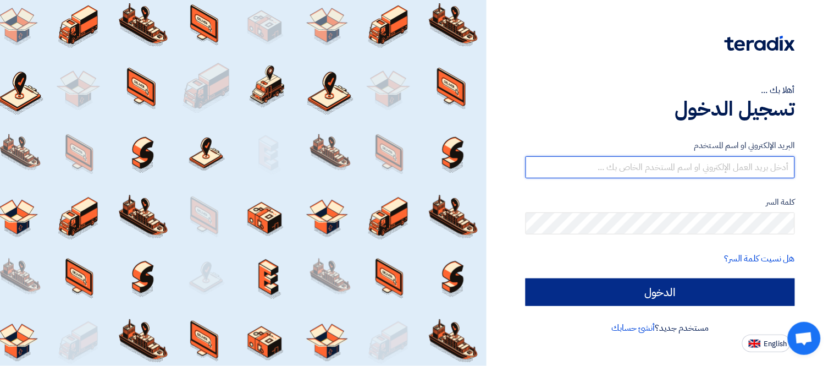
type input "[PERSON_NAME][EMAIL_ADDRESS][DOMAIN_NAME]"
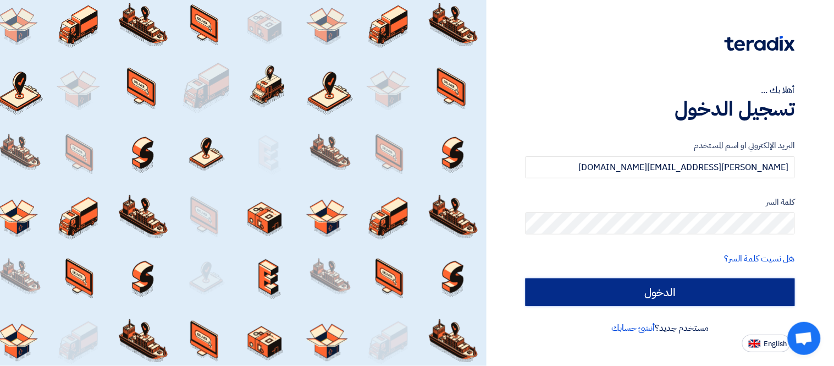
click at [672, 292] on input "الدخول" at bounding box center [660, 291] width 269 height 27
type input "Sign in"
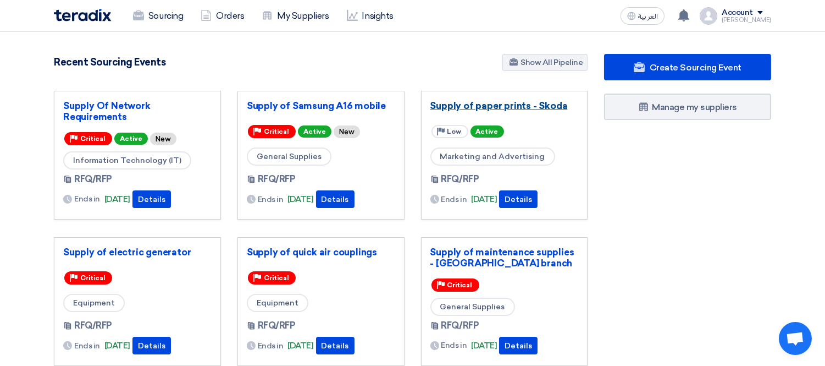
click at [483, 106] on link "Supply of paper prints - Skoda" at bounding box center [505, 105] width 148 height 11
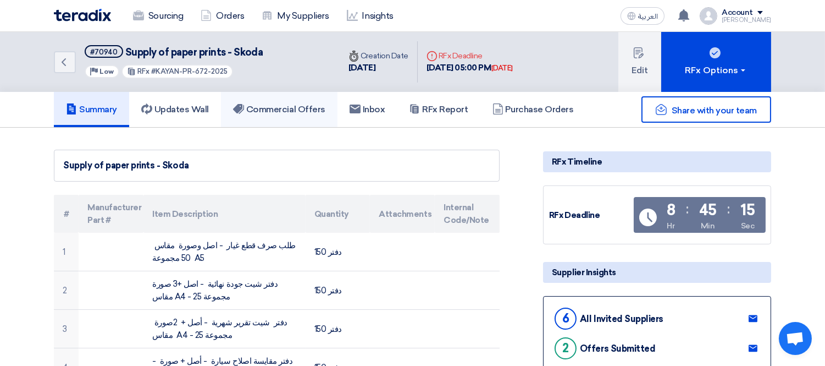
click at [301, 109] on h5 "Commercial Offers" at bounding box center [279, 109] width 92 height 11
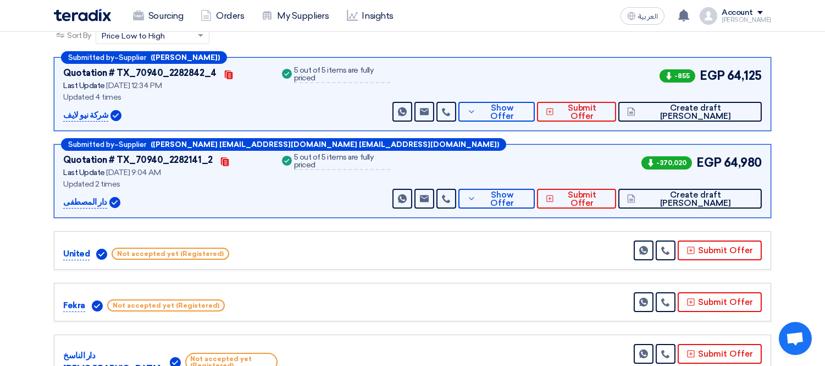
scroll to position [183, 0]
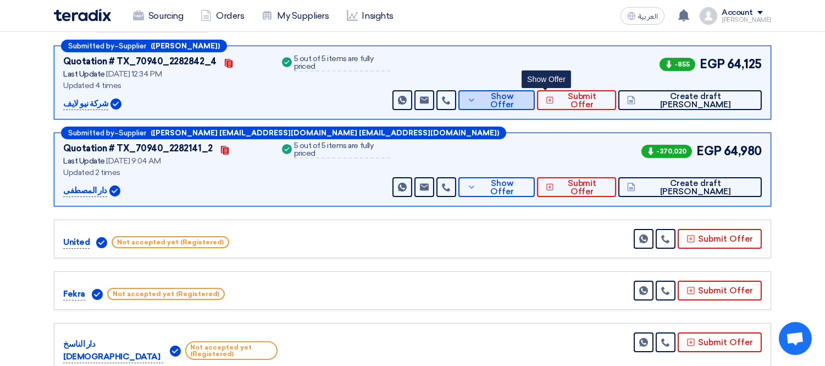
click at [527, 93] on span "Show Offer" at bounding box center [503, 100] width 48 height 16
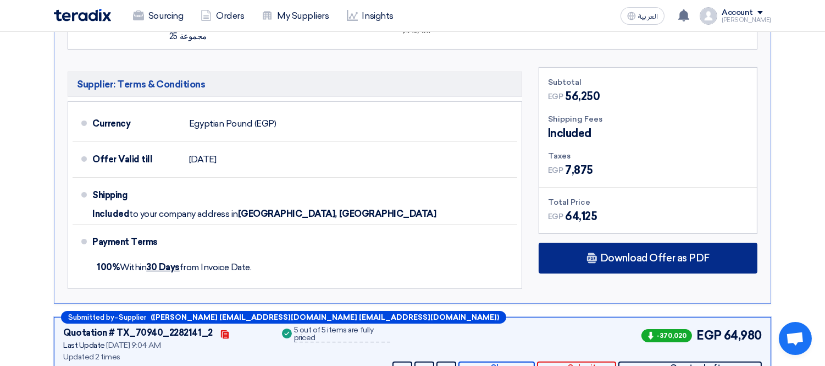
scroll to position [672, 0]
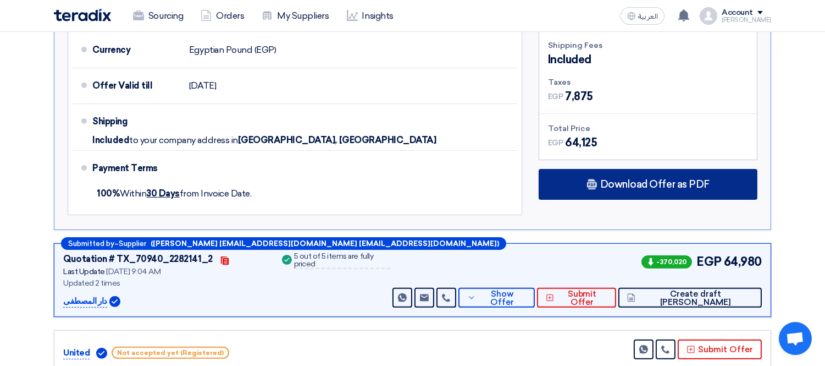
click at [645, 179] on span "Download Offer as PDF" at bounding box center [655, 184] width 109 height 10
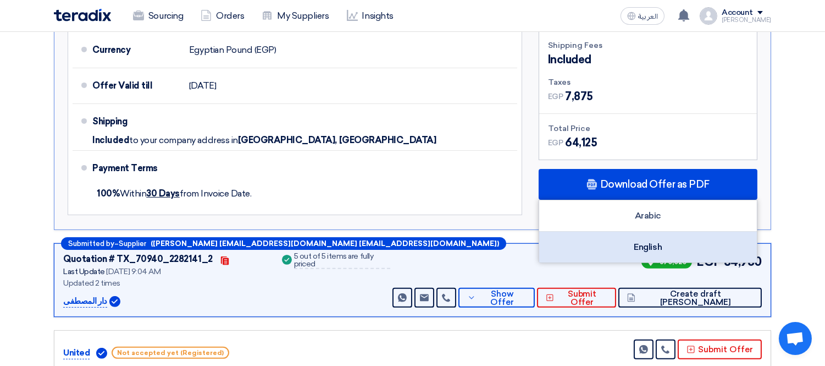
click at [651, 232] on div "English" at bounding box center [648, 247] width 218 height 31
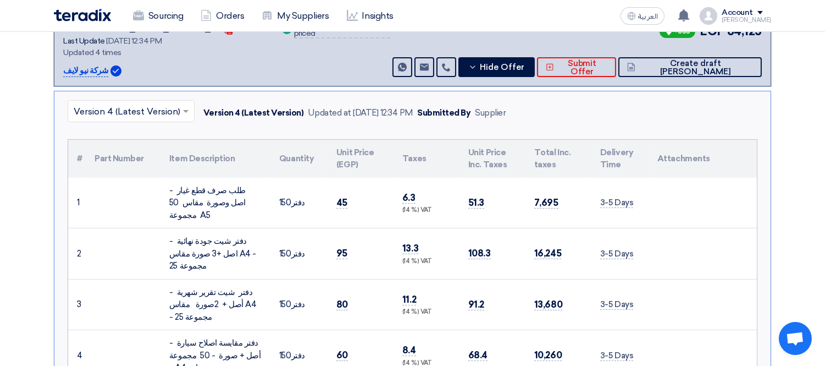
scroll to position [0, 0]
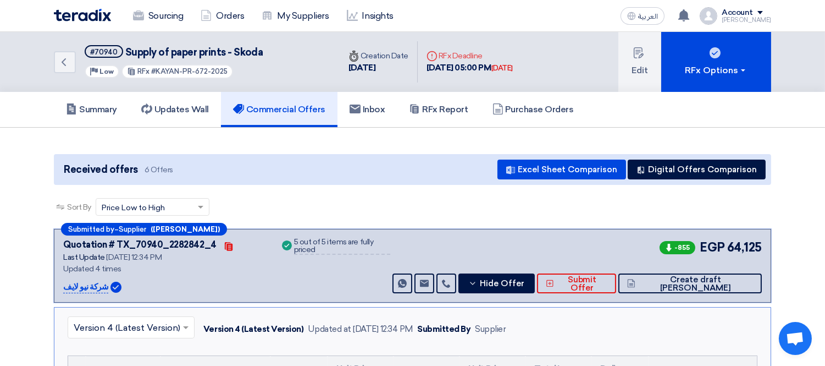
drag, startPoint x: 102, startPoint y: 284, endPoint x: 63, endPoint y: 288, distance: 39.8
click at [63, 288] on p "شركة نيو لايف" at bounding box center [85, 286] width 45 height 13
copy p "شركة نيو لايف"
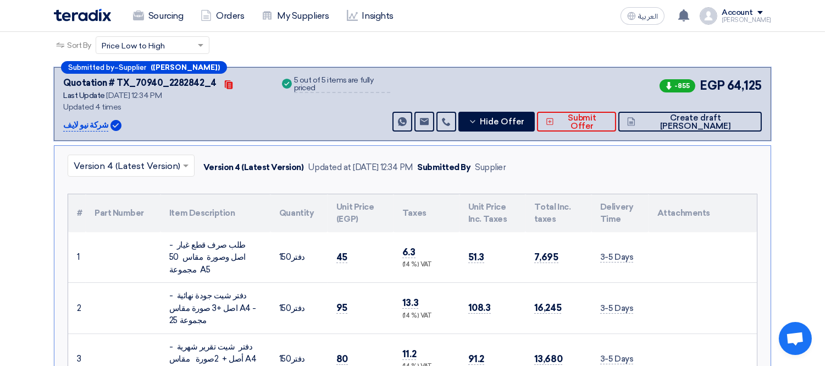
scroll to position [183, 0]
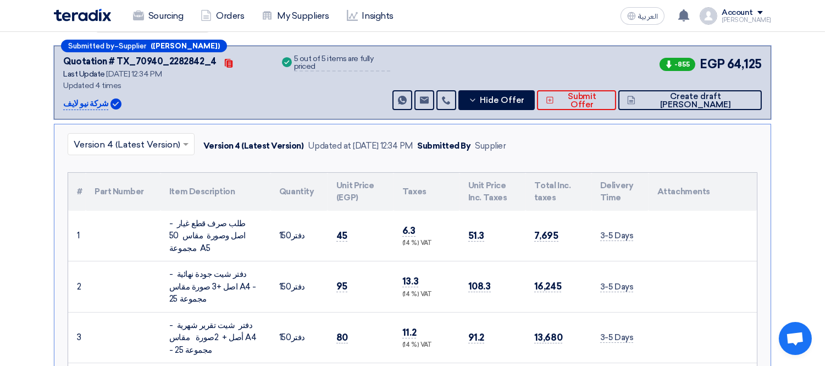
drag, startPoint x: 262, startPoint y: 232, endPoint x: 171, endPoint y: 213, distance: 93.1
click at [171, 213] on td "طلب صرف قطع غيار - اصل وصورة مقاس 50 مجموعة A5" at bounding box center [216, 236] width 110 height 51
copy div "طلب صرف قطع غيار - اصل وصورة مقاس 50 مجموعة A5"
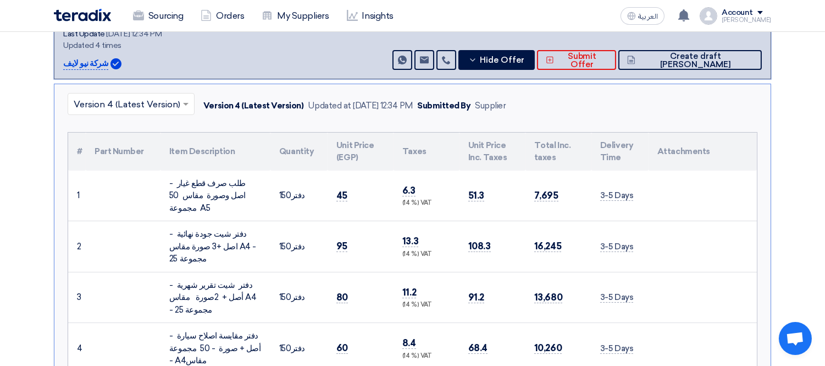
scroll to position [244, 0]
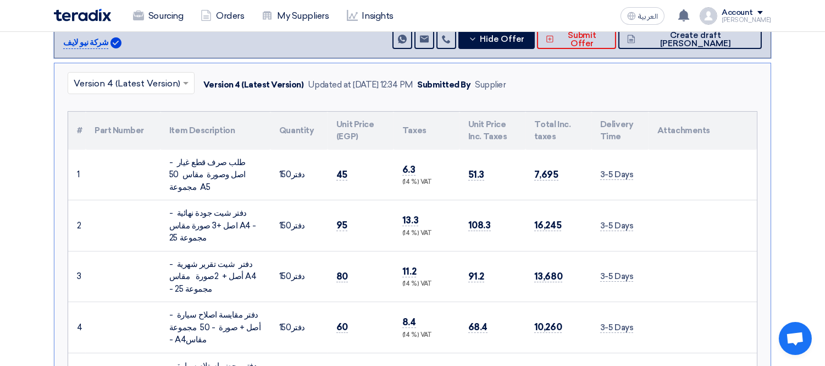
drag, startPoint x: 257, startPoint y: 213, endPoint x: 249, endPoint y: 199, distance: 16.8
click at [249, 207] on div "دفتر شيت جودة نهائية - اصل +3 صورة مقاس A4 - 25 مجموعة" at bounding box center [215, 225] width 92 height 37
click at [267, 213] on td "دفتر شيت جودة نهائية - اصل +3 صورة مقاس A4 - 25 مجموعة" at bounding box center [216, 225] width 110 height 51
drag, startPoint x: 262, startPoint y: 194, endPoint x: 166, endPoint y: 213, distance: 98.8
click at [166, 213] on td "دفتر شيت جودة نهائية - اصل +3 صورة مقاس A4 - 25 مجموعة" at bounding box center [216, 225] width 110 height 51
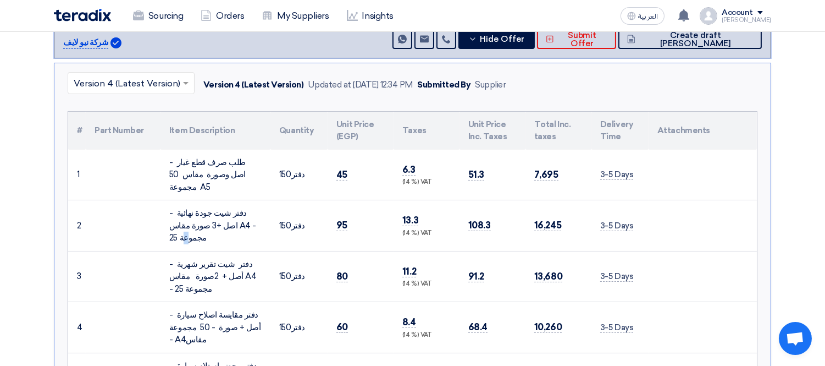
drag, startPoint x: 257, startPoint y: 211, endPoint x: 256, endPoint y: 192, distance: 18.7
click at [256, 207] on div "دفتر شيت جودة نهائية - اصل +3 صورة مقاس A4 - 25 مجموعة" at bounding box center [215, 225] width 92 height 37
copy div "فتر شيت جودة نهائية - اصل +3 صورة مقاس A4 - 25 مجموعة"
drag, startPoint x: 194, startPoint y: 262, endPoint x: 252, endPoint y: 235, distance: 64.0
click at [252, 258] on div "دفتر شيت تقرير شهرية - أصل + 2صورة مقاس A4 - 25 مجموعة" at bounding box center [215, 276] width 92 height 37
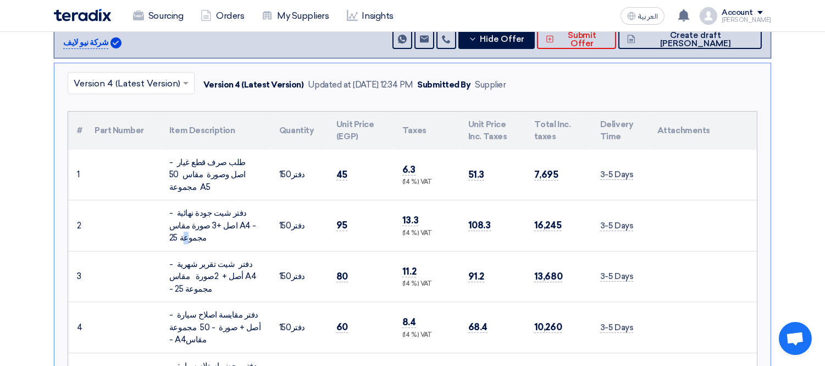
copy div "فتر شيت تقرير شهرية - أصل + 2صورة مقاس A4 - 25 مجموعة"
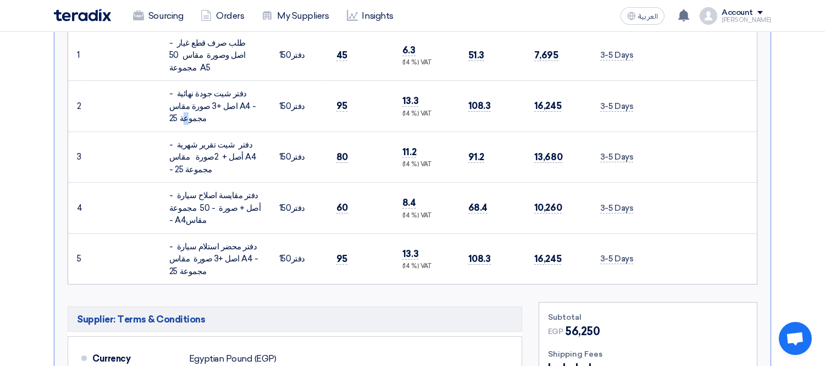
scroll to position [366, 0]
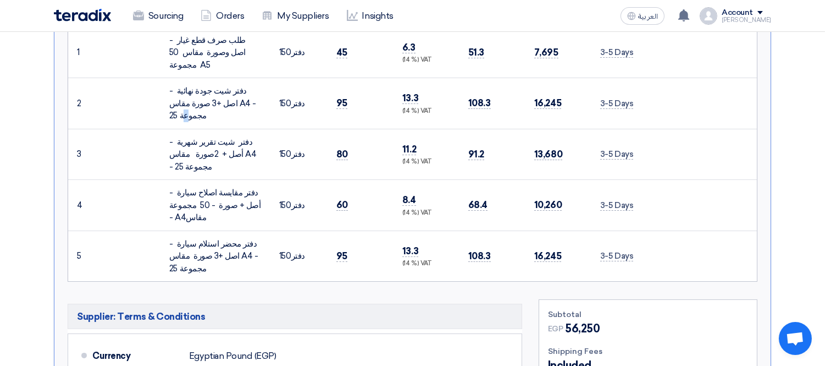
drag, startPoint x: 199, startPoint y: 196, endPoint x: 160, endPoint y: 161, distance: 52.2
click at [160, 180] on tr "4 دفتر مقايسة اصلاح سيارة - أصل + صورة - 50 مجموعة - A4مقاس 150" at bounding box center [412, 205] width 689 height 51
copy tr "دفتر مقايسة اصلاح سيارة - أصل + صورة - 50 مجموعة - A4مقاس"
drag, startPoint x: 204, startPoint y: 244, endPoint x: 255, endPoint y: 209, distance: 61.6
click at [255, 230] on td "دفتر محضر استلام سيارة - اصل +3 صورة مقاس A4 - 25 مجموعة" at bounding box center [216, 255] width 110 height 51
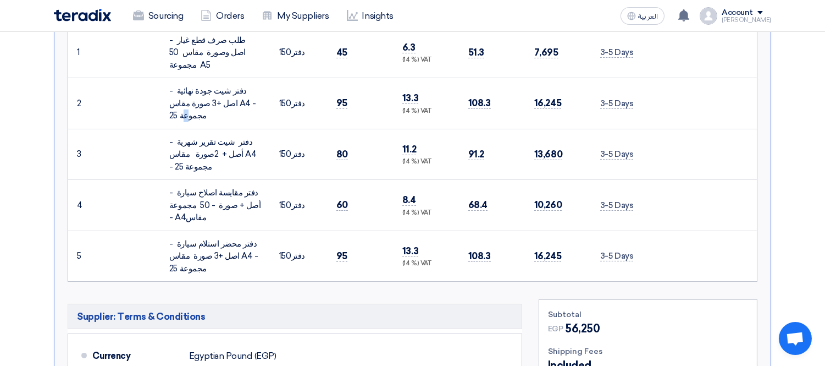
copy div "فتر محضر استلام سيارة - اصل +3 صورة مقاس A4 - 25 مجموعة"
click at [266, 185] on td "دفتر مقايسة اصلاح سيارة - أصل + صورة - 50 مجموعة - A4مقاس" at bounding box center [216, 205] width 110 height 51
drag, startPoint x: 185, startPoint y: 191, endPoint x: 157, endPoint y: 152, distance: 48.1
click at [157, 180] on tr "4 دفتر مقايسة اصلاح سيارة - أصل + صورة - 50 مجموعة - A4مقاس 150" at bounding box center [412, 205] width 689 height 51
click at [259, 193] on div "دفتر مقايسة اصلاح سيارة - أصل + صورة - 50 مجموعة - A4مقاس" at bounding box center [215, 204] width 92 height 37
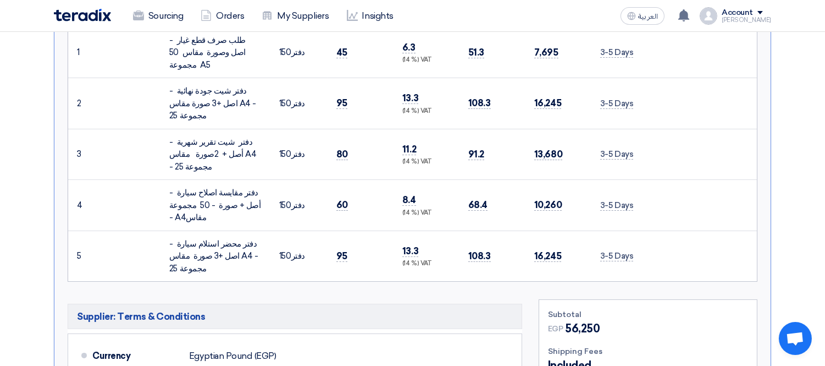
drag, startPoint x: 195, startPoint y: 192, endPoint x: 154, endPoint y: 153, distance: 57.2
click at [154, 180] on tr "4 دفتر مقايسة اصلاح سيارة - أصل + صورة - 50 مجموعة - A4مقاس 150" at bounding box center [412, 205] width 689 height 51
copy tr "دفتر مقايسة اصلاح سيارة - أصل + صورة - 50 مجموعة - A4مقاس"
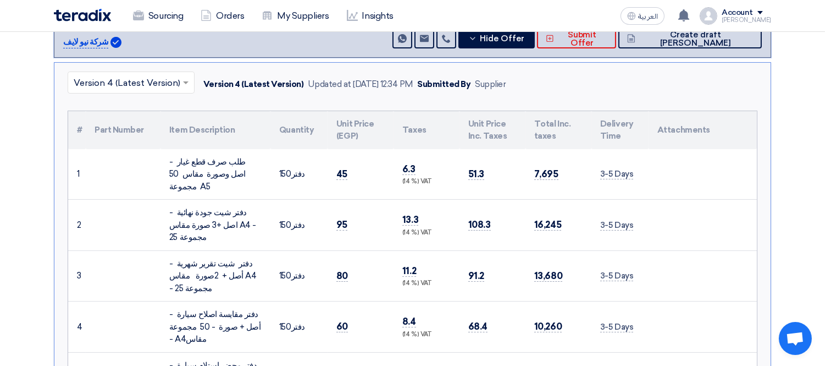
scroll to position [244, 0]
click at [525, 37] on span "Hide Offer" at bounding box center [502, 39] width 45 height 8
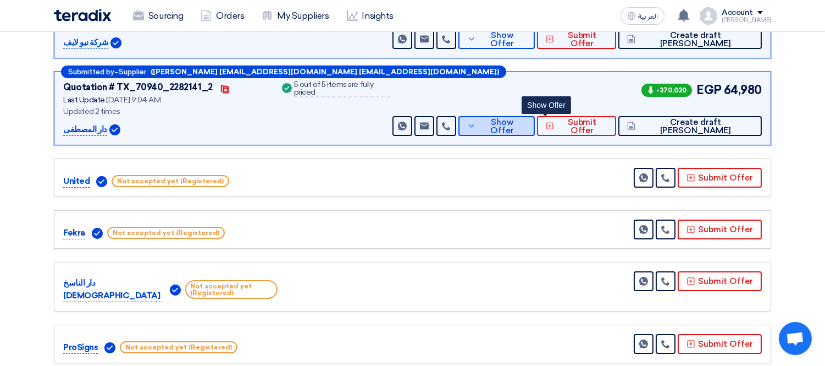
click at [527, 124] on span "Show Offer" at bounding box center [503, 126] width 48 height 16
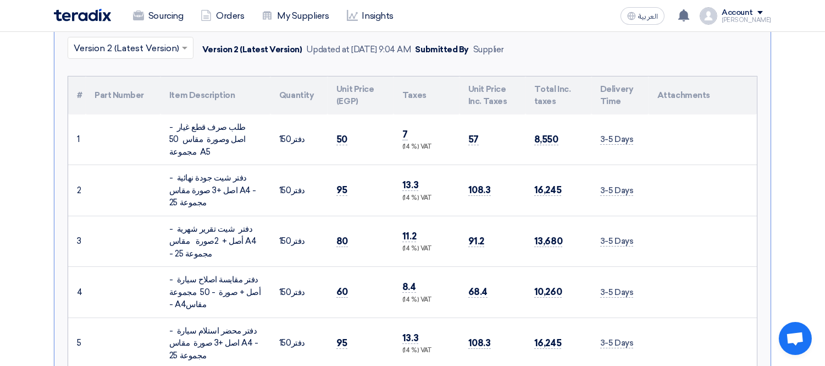
scroll to position [305, 0]
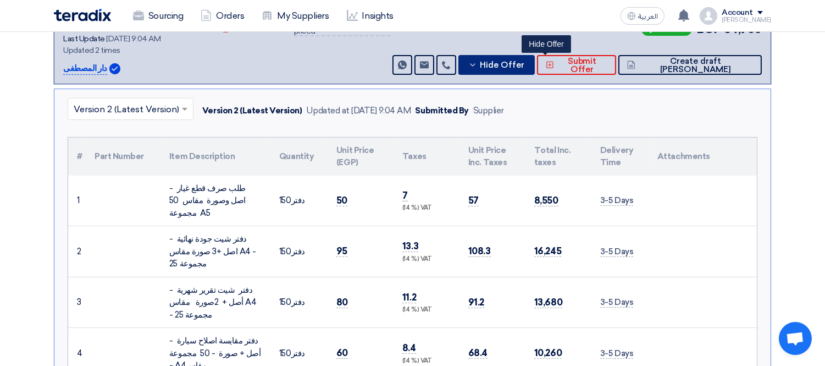
click at [525, 64] on span "Hide Offer" at bounding box center [502, 65] width 45 height 8
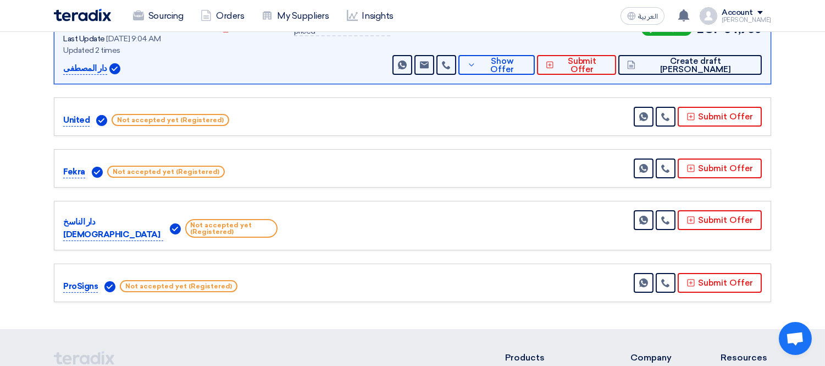
drag, startPoint x: 91, startPoint y: 119, endPoint x: 49, endPoint y: 119, distance: 41.8
click at [49, 119] on div "Submitted by – Supplier ([PERSON_NAME]) Quotation # TX_70940_2282842_4 Contacts…" at bounding box center [413, 115] width 734 height 383
copy p "United"
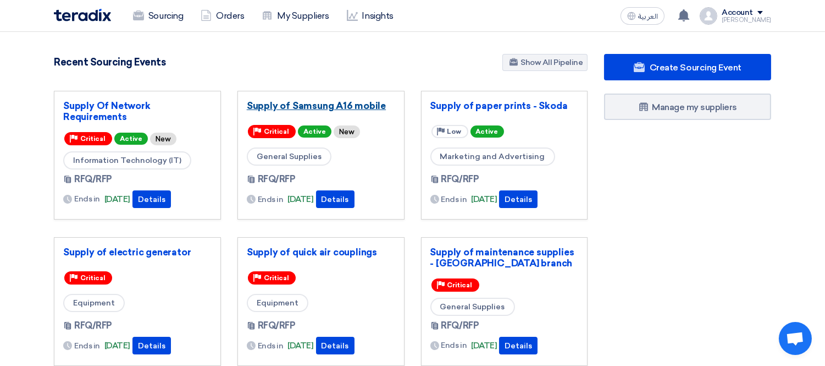
click at [339, 107] on link "Supply of Samsung A16 mobile" at bounding box center [321, 105] width 148 height 11
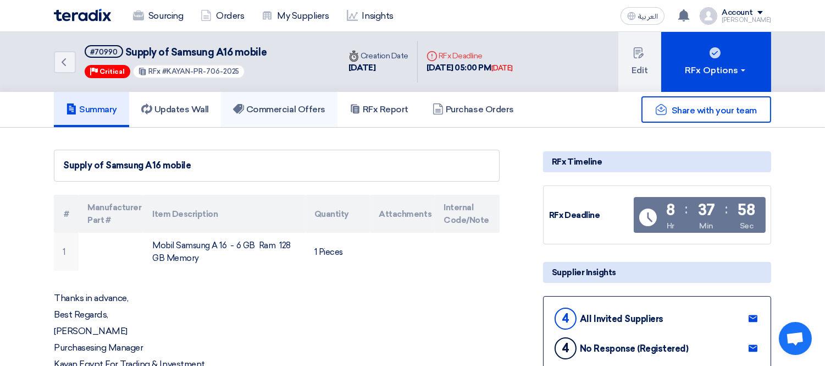
click at [298, 111] on h5 "Commercial Offers" at bounding box center [279, 109] width 92 height 11
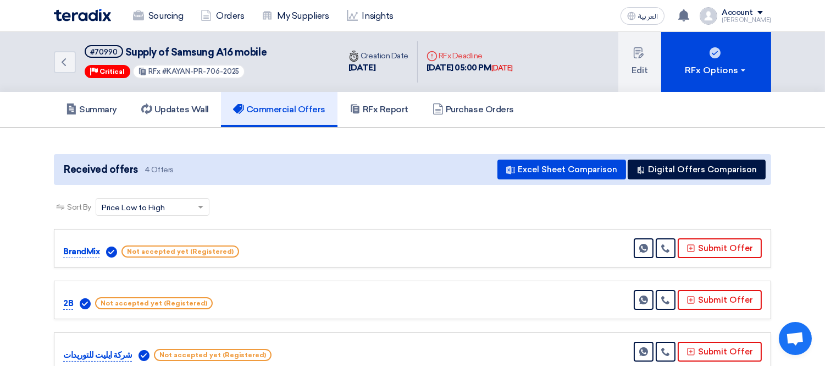
scroll to position [61, 0]
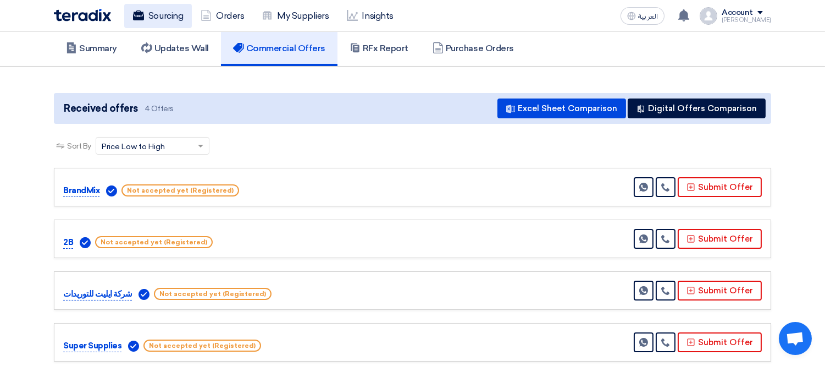
click at [163, 22] on link "Sourcing" at bounding box center [158, 16] width 68 height 24
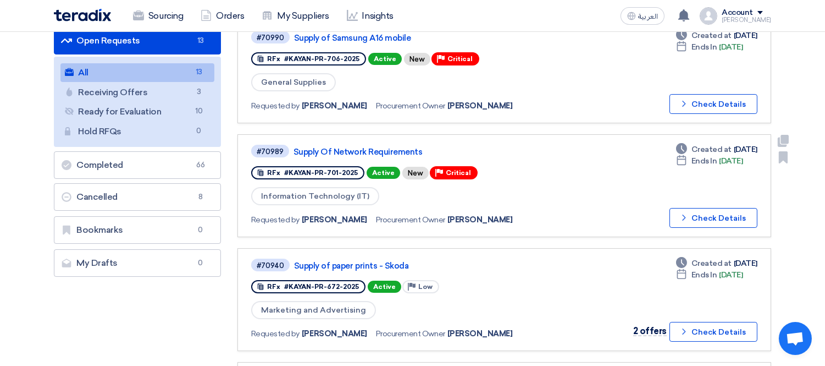
scroll to position [122, 0]
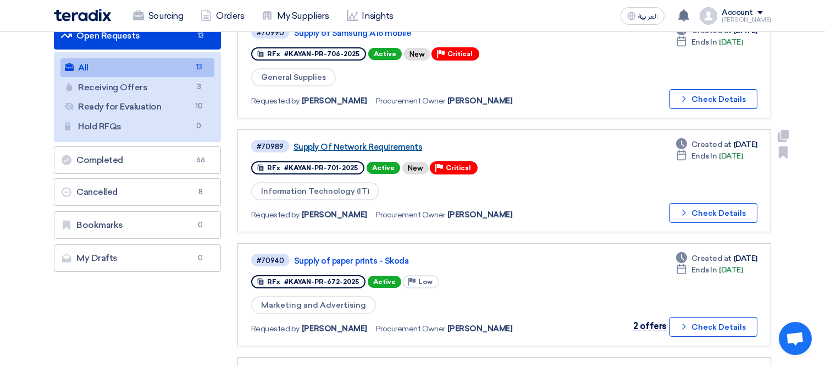
click at [343, 144] on link "Supply Of Network Requirements" at bounding box center [431, 147] width 275 height 10
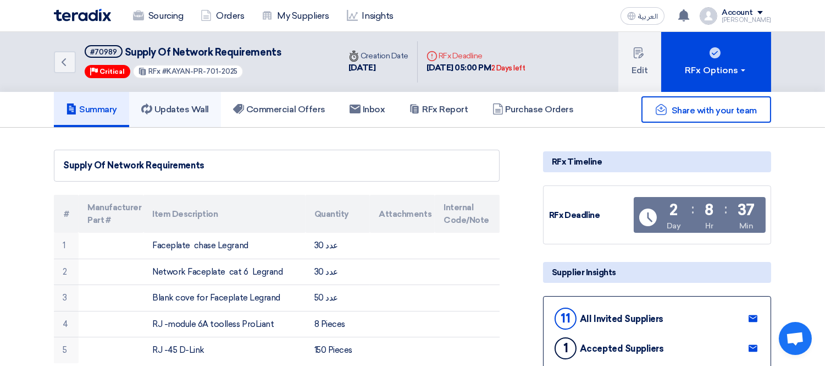
click at [202, 110] on h5 "Updates Wall" at bounding box center [175, 109] width 68 height 11
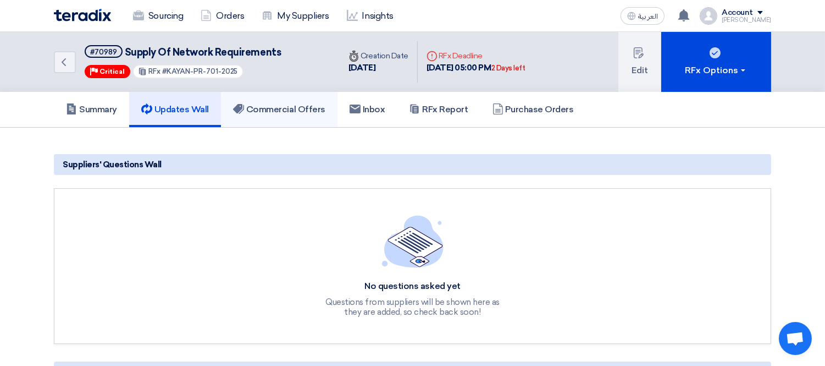
click at [266, 109] on h5 "Commercial Offers" at bounding box center [279, 109] width 92 height 11
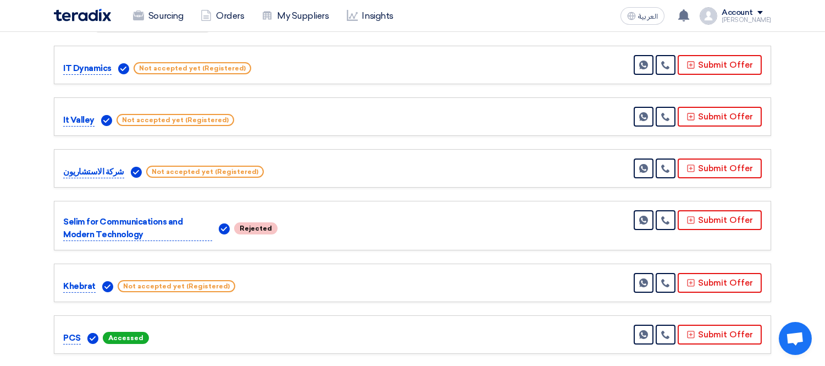
scroll to position [122, 0]
